Goal: Information Seeking & Learning: Learn about a topic

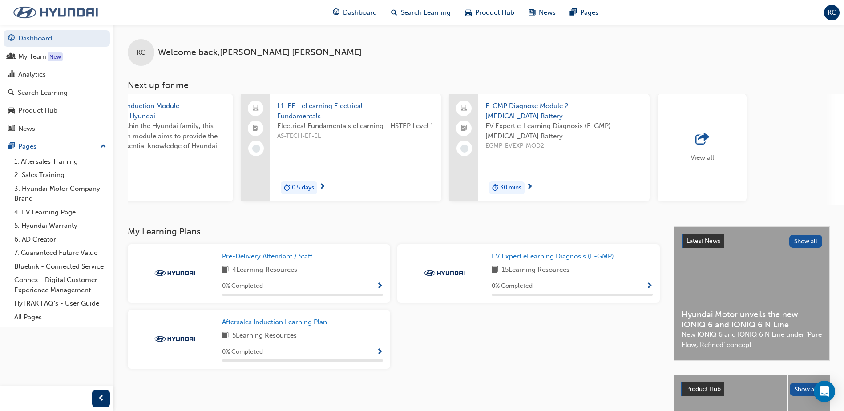
scroll to position [0, 513]
click at [705, 145] on span "outbound-icon" at bounding box center [700, 139] width 13 height 12
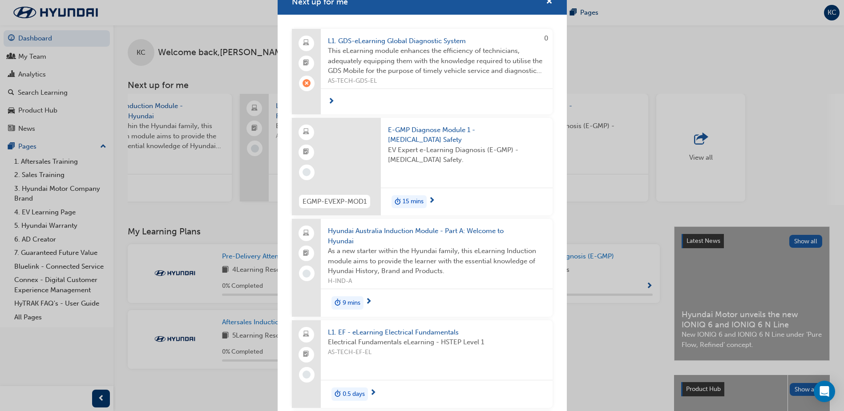
scroll to position [0, 0]
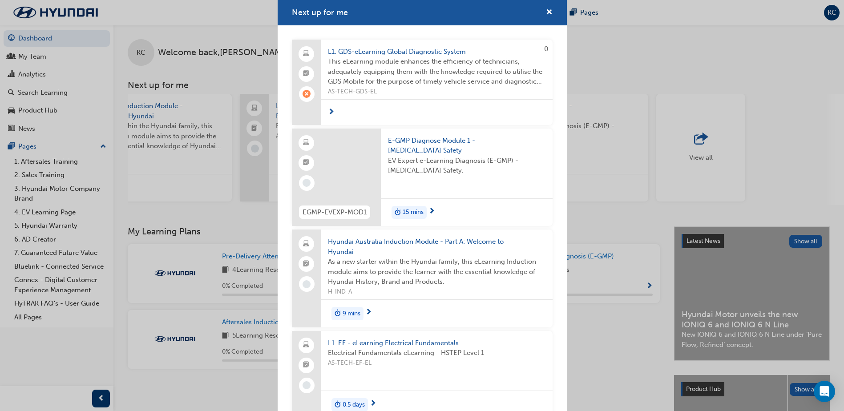
click at [417, 141] on span "E-GMP Diagnose Module 1 - High Voltage Safety" at bounding box center [466, 146] width 157 height 20
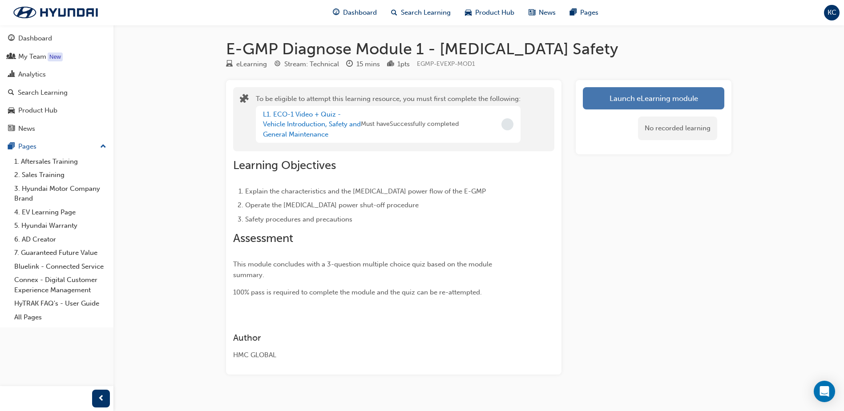
click at [595, 99] on button "Launch eLearning module" at bounding box center [653, 98] width 141 height 22
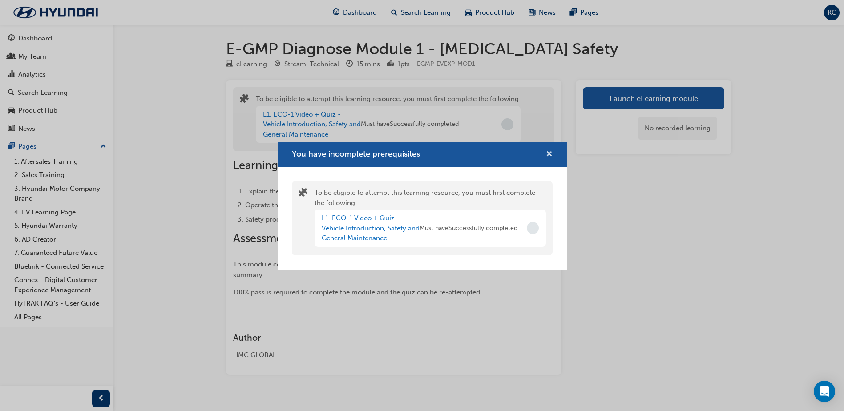
click at [549, 154] on span "cross-icon" at bounding box center [549, 155] width 7 height 8
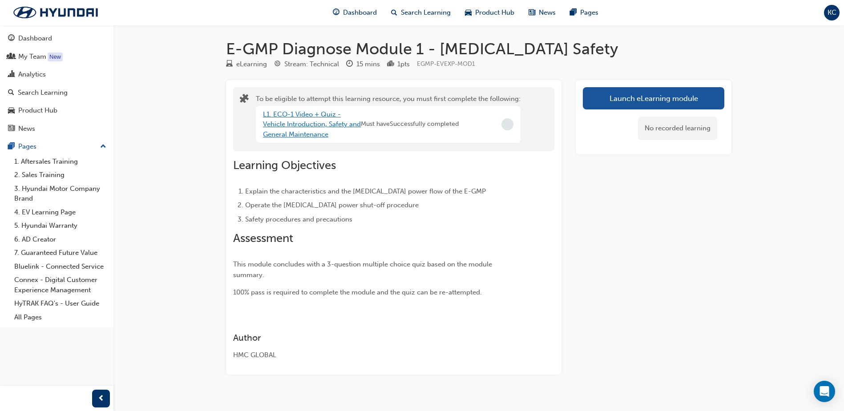
click at [297, 122] on link "L1. ECO-1 Video + Quiz - Vehicle Introduction, Safety and General Maintenance" at bounding box center [312, 124] width 98 height 28
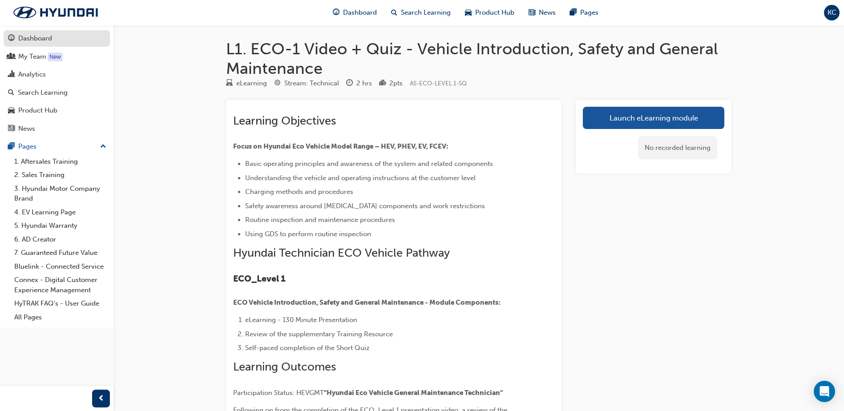
click at [45, 38] on div "Dashboard" at bounding box center [35, 38] width 34 height 10
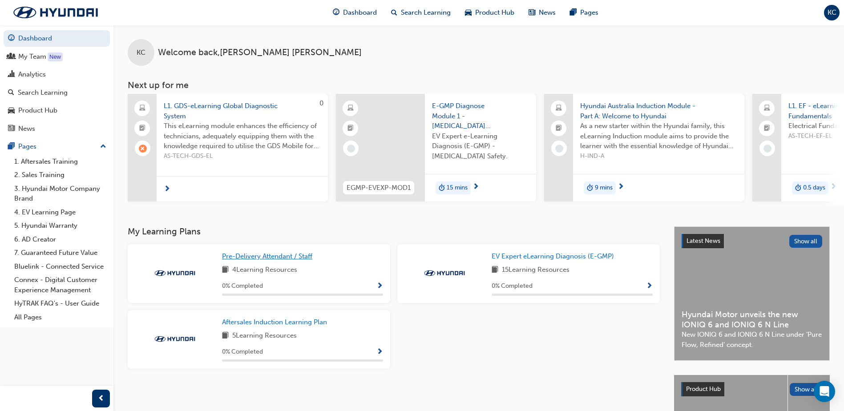
click at [275, 255] on link "Pre-Delivery Attendant / Staff" at bounding box center [269, 256] width 94 height 10
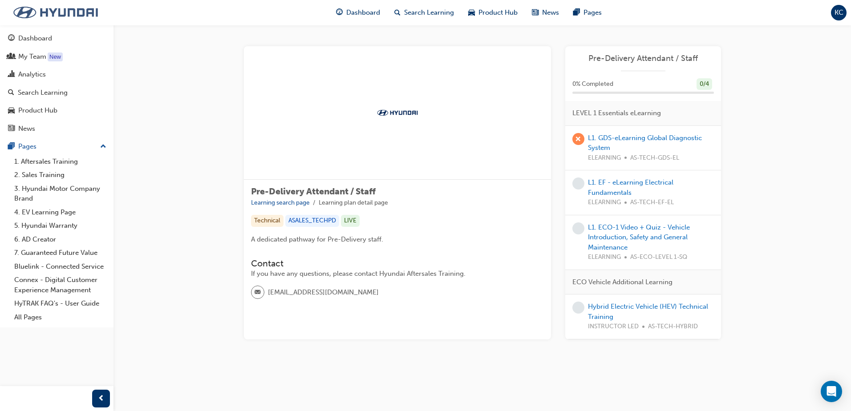
click at [52, 17] on img at bounding box center [55, 12] width 102 height 19
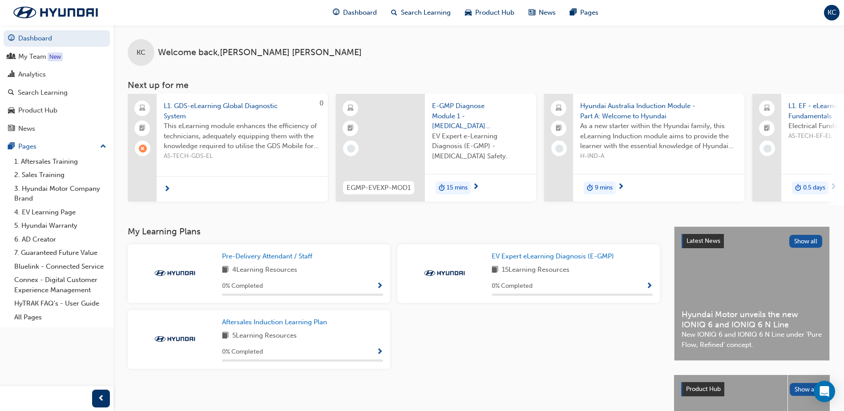
click at [830, 12] on span "KC" at bounding box center [832, 13] width 9 height 10
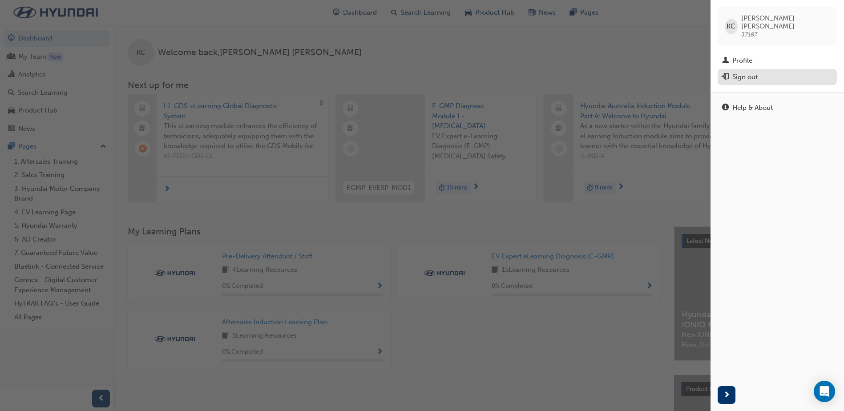
click at [774, 72] on div "Sign out" at bounding box center [777, 77] width 110 height 11
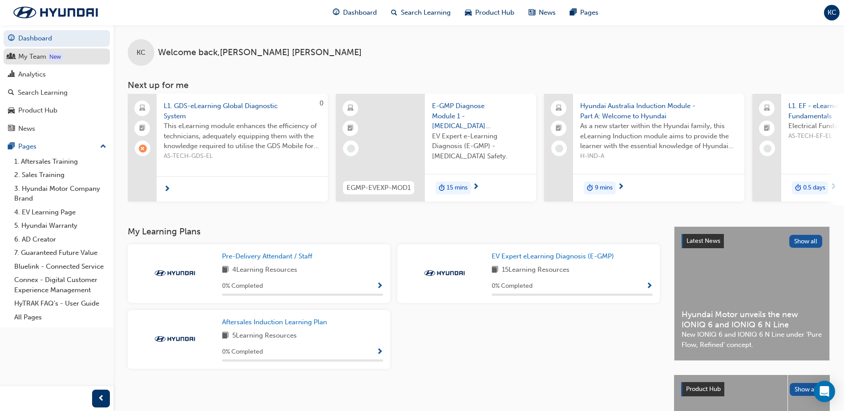
click at [36, 57] on div "My Team" at bounding box center [32, 57] width 28 height 10
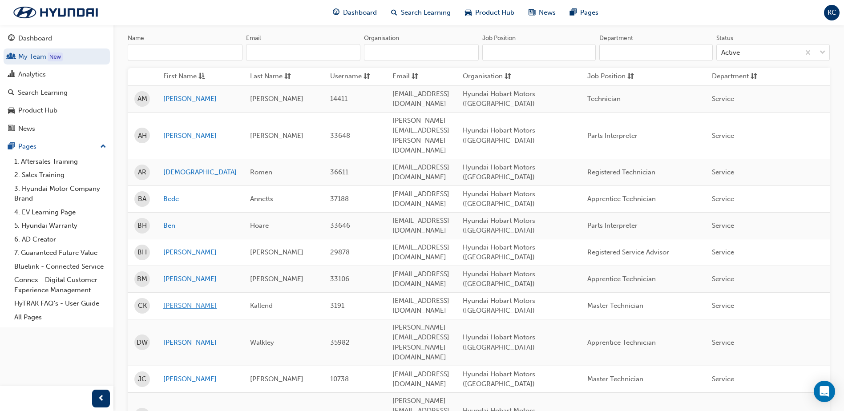
scroll to position [89, 0]
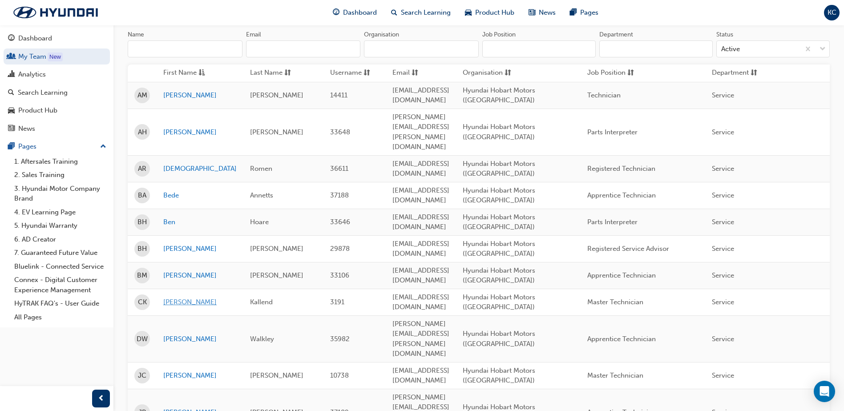
click at [174, 297] on link "[PERSON_NAME]" at bounding box center [199, 302] width 73 height 10
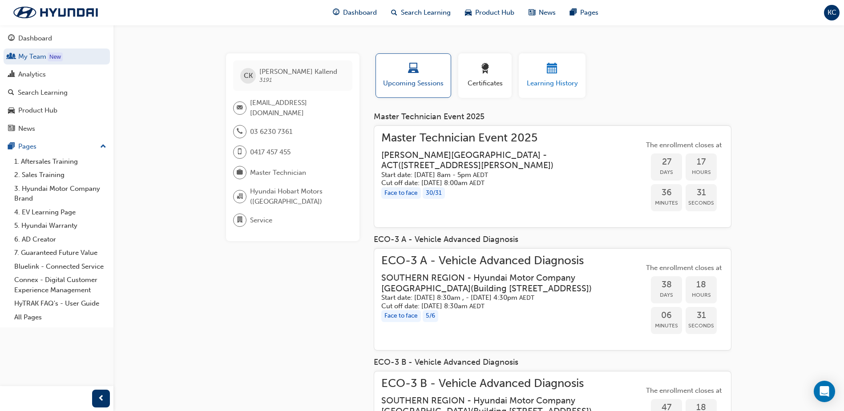
click at [557, 76] on div "button" at bounding box center [551, 70] width 53 height 14
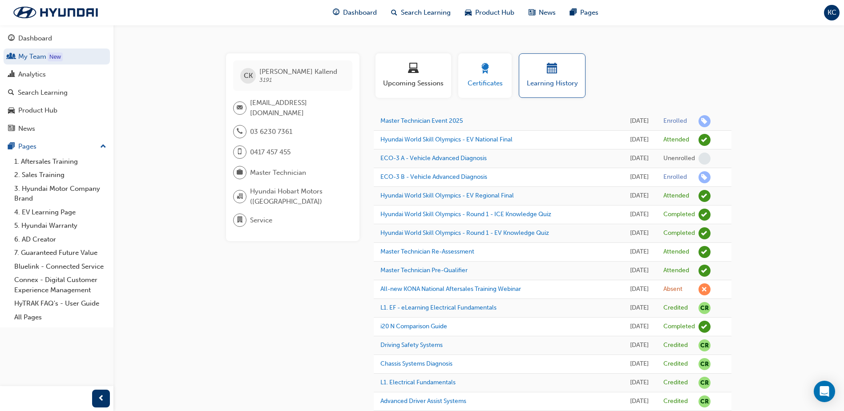
click at [480, 84] on span "Certificates" at bounding box center [485, 83] width 40 height 10
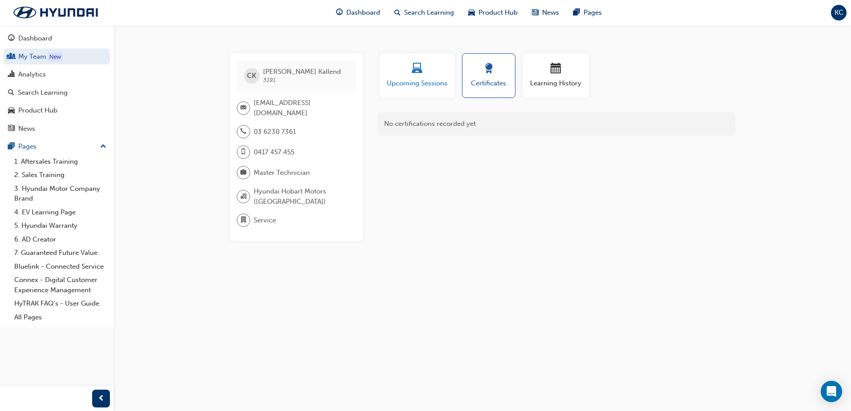
click at [421, 75] on span "laptop-icon" at bounding box center [417, 69] width 11 height 12
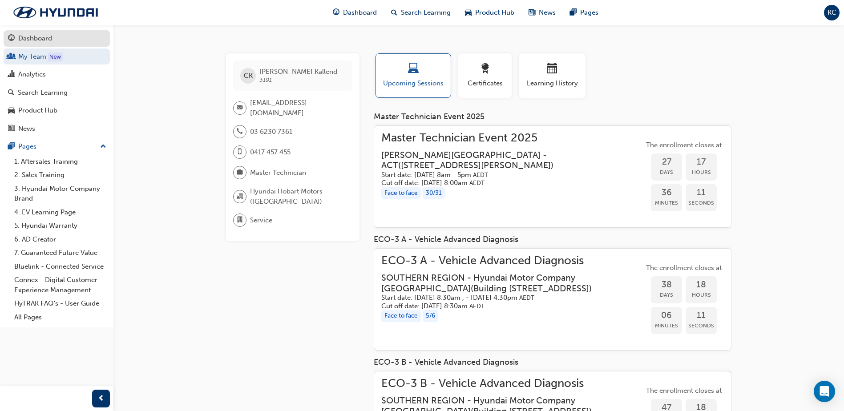
click at [36, 34] on div "Dashboard" at bounding box center [35, 38] width 34 height 10
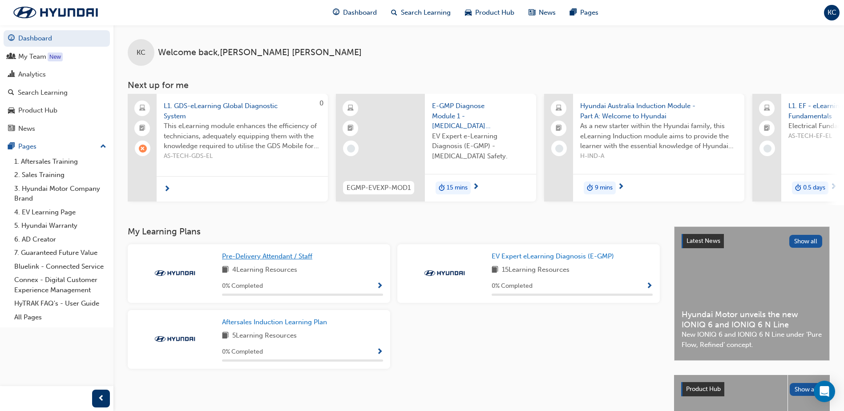
click at [269, 260] on span "Pre-Delivery Attendant / Staff" at bounding box center [267, 256] width 90 height 8
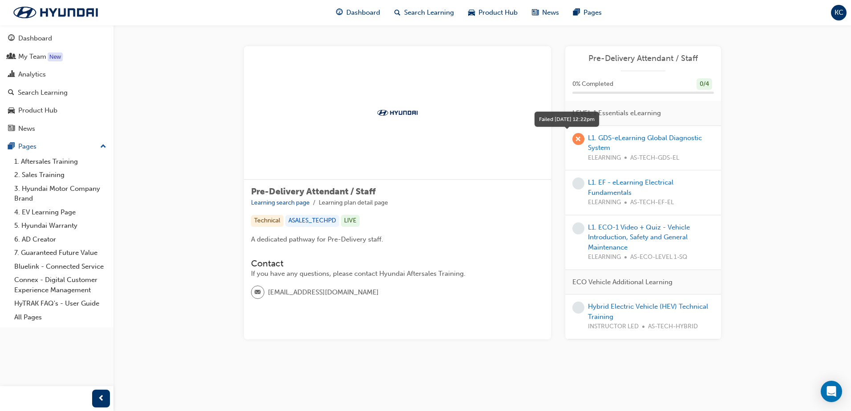
click at [579, 139] on span "learningRecordVerb_FAIL-icon" at bounding box center [578, 139] width 12 height 12
click at [840, 14] on span "KC" at bounding box center [838, 13] width 9 height 10
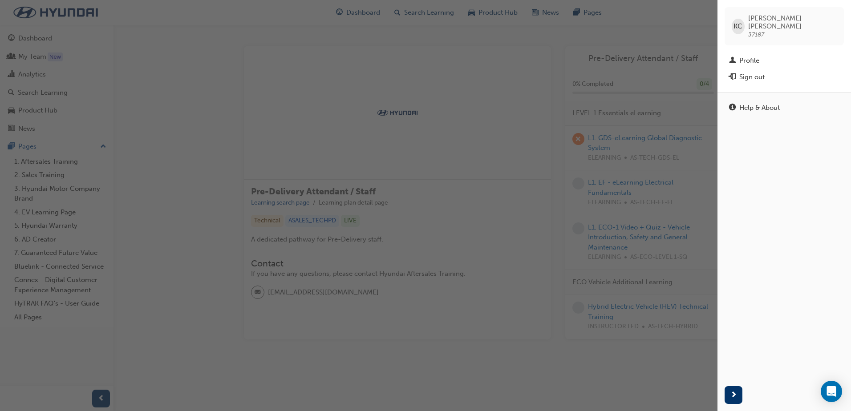
click at [614, 23] on div "button" at bounding box center [358, 205] width 717 height 411
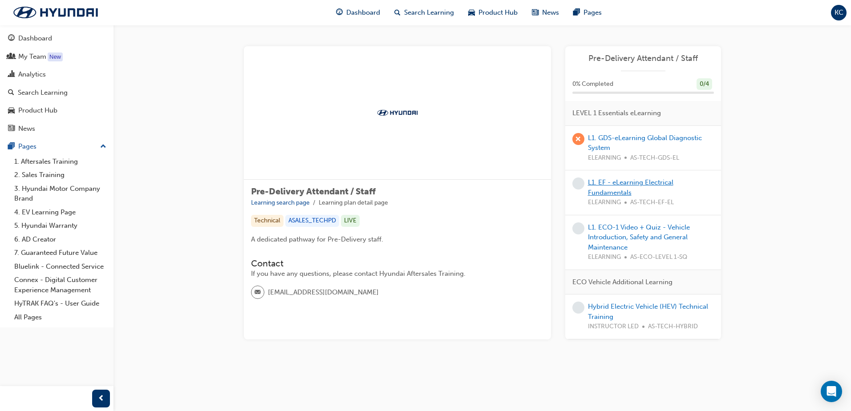
click at [617, 183] on link "L1. EF - eLearning Electrical Fundamentals" at bounding box center [630, 187] width 85 height 18
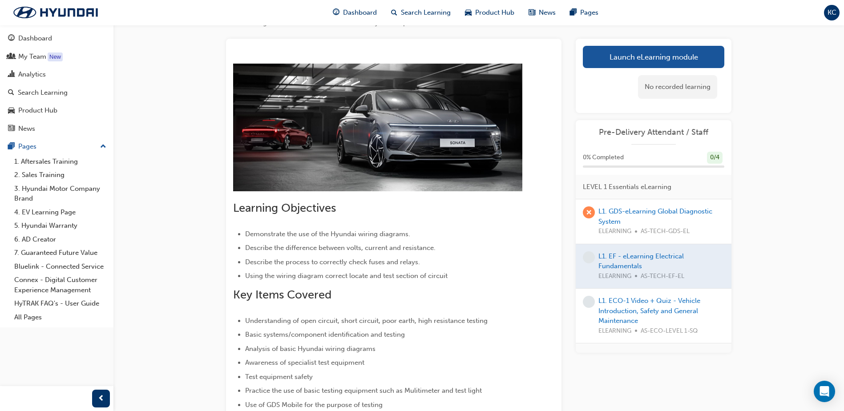
scroll to position [41, 0]
